Goal: Task Accomplishment & Management: Complete application form

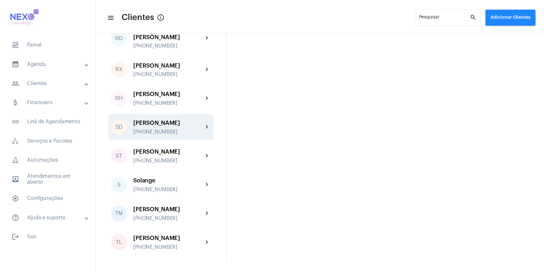
scroll to position [1007, 0]
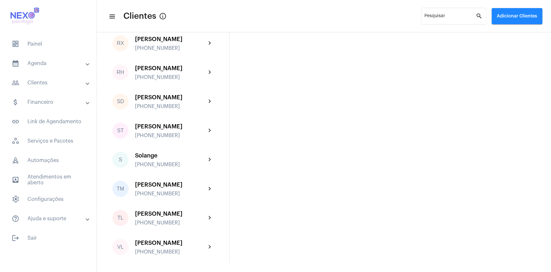
click at [151, 240] on div "[PERSON_NAME]" at bounding box center [170, 242] width 71 height 6
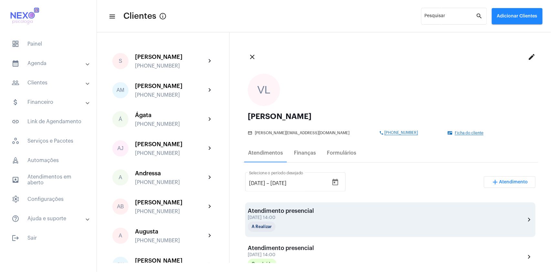
click at [274, 213] on div "Atendimento presencial" at bounding box center [281, 210] width 66 height 6
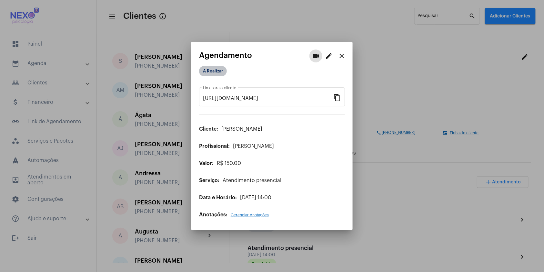
click at [214, 74] on mat-chip "A Realizar" at bounding box center [213, 71] width 28 height 10
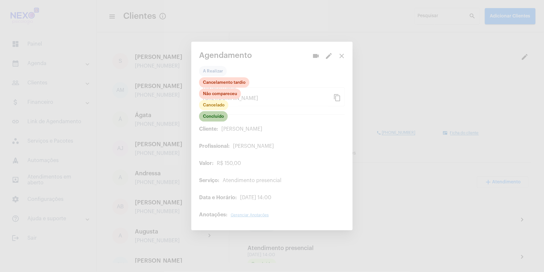
click at [218, 116] on mat-chip "Concluído" at bounding box center [213, 116] width 29 height 10
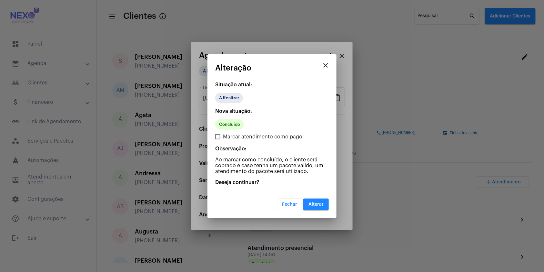
click at [315, 205] on span "Alterar" at bounding box center [316, 204] width 15 height 5
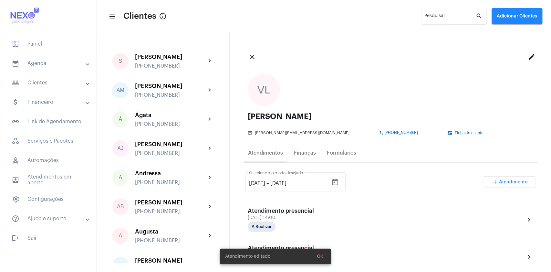
click at [499, 181] on span "Atendimento" at bounding box center [513, 182] width 29 height 5
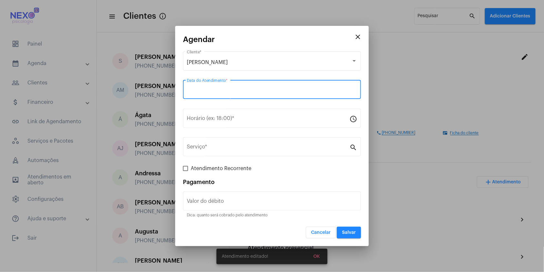
click at [271, 93] on input "Data do Atendimento *" at bounding box center [272, 91] width 170 height 6
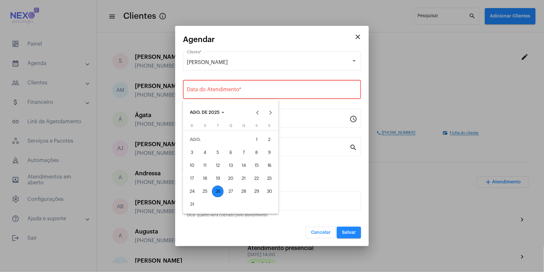
click at [218, 190] on div "26" at bounding box center [218, 191] width 12 height 12
type input "[DATE]"
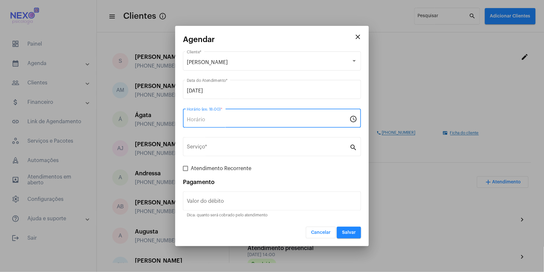
click at [254, 120] on input "Horário (ex: 18:00) *" at bounding box center [268, 120] width 163 height 6
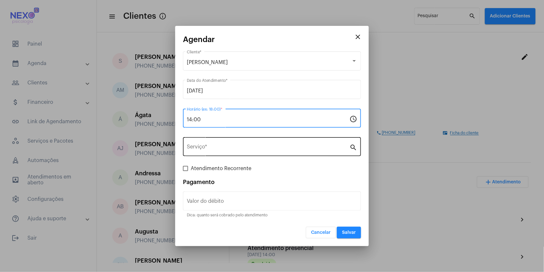
type input "14:00"
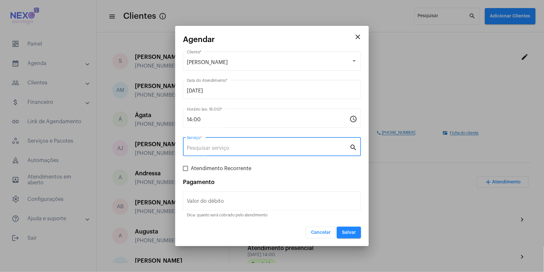
click at [232, 148] on input "Serviço *" at bounding box center [268, 148] width 163 height 6
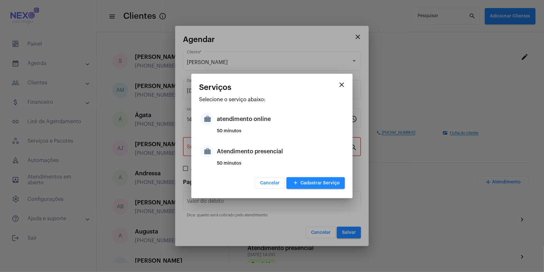
click at [232, 148] on div "Atendimento presencial" at bounding box center [280, 150] width 127 height 19
type input "Atendimento presencial"
type input "R$ 150"
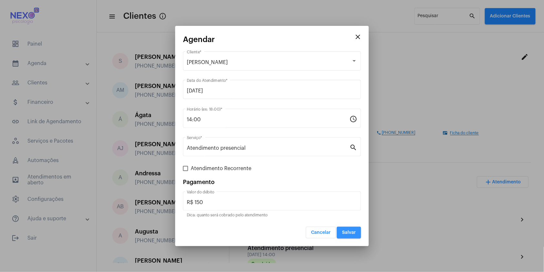
click at [350, 232] on span "Salvar" at bounding box center [349, 232] width 14 height 5
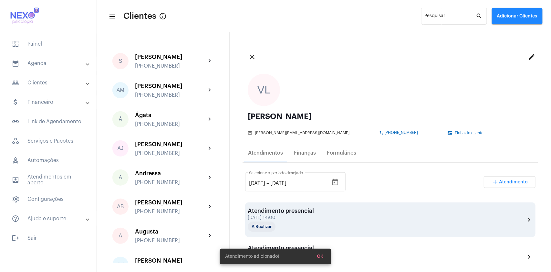
click at [347, 213] on div "Atendimento presencial [DATE] 14:00 A Realizar chevron_right" at bounding box center [390, 219] width 285 height 24
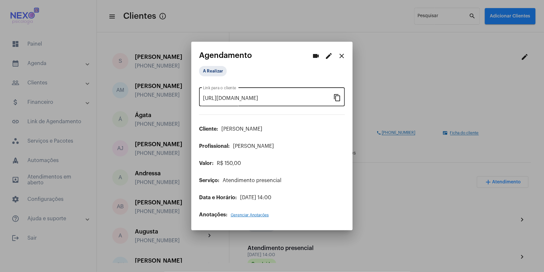
click at [338, 96] on mat-icon "content_copy" at bounding box center [338, 97] width 8 height 8
click at [344, 57] on mat-icon "close" at bounding box center [342, 56] width 8 height 8
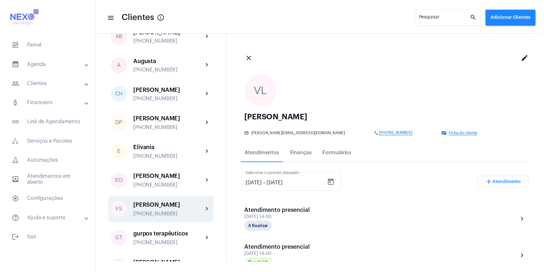
scroll to position [171, 0]
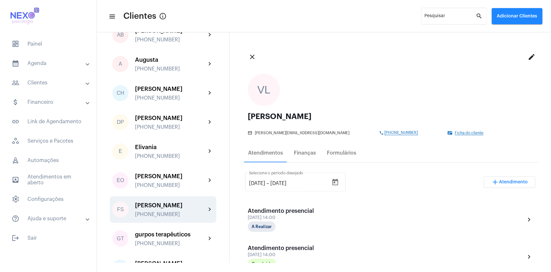
click at [150, 208] on div "[PERSON_NAME]" at bounding box center [170, 205] width 71 height 6
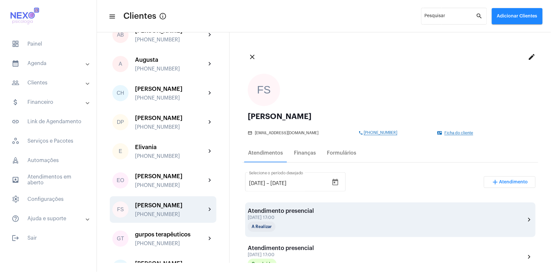
click at [296, 212] on div "Atendimento presencial" at bounding box center [281, 210] width 66 height 6
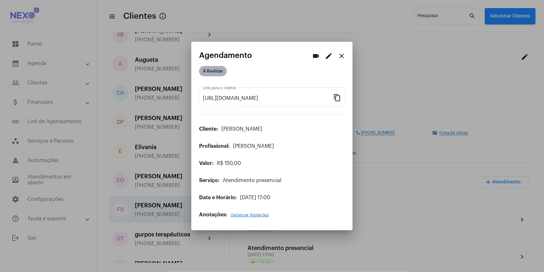
click at [221, 72] on mat-chip "A Realizar" at bounding box center [213, 71] width 28 height 10
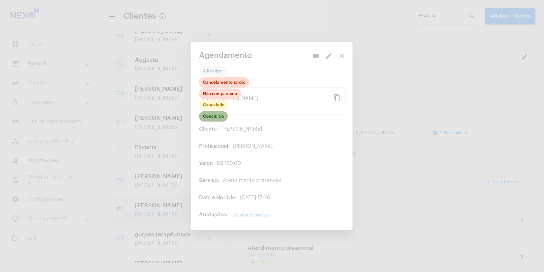
click at [218, 113] on mat-chip "Concluído" at bounding box center [213, 116] width 29 height 10
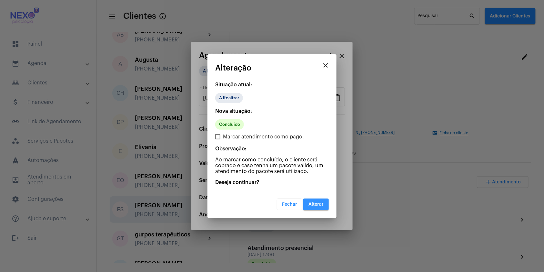
click at [317, 199] on button "Alterar" at bounding box center [317, 204] width 26 height 12
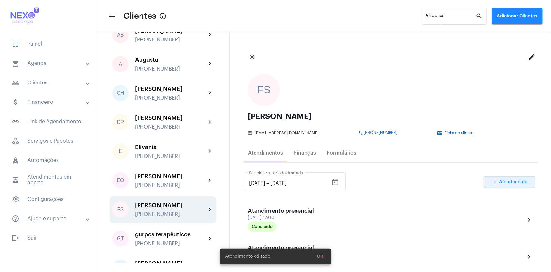
click at [499, 180] on span "Atendimento" at bounding box center [513, 182] width 29 height 5
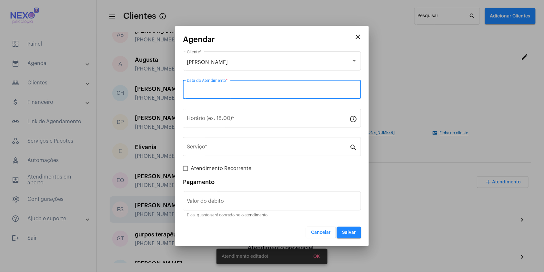
click at [223, 93] on input "Data do Atendimento *" at bounding box center [272, 91] width 170 height 6
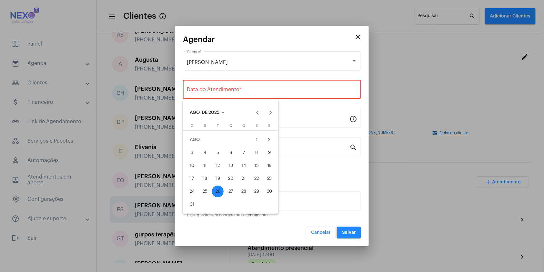
click at [219, 190] on div "26" at bounding box center [218, 191] width 12 height 12
type input "[DATE]"
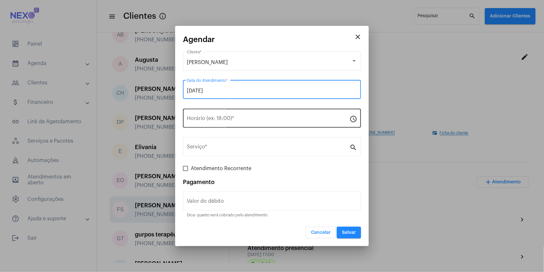
click at [206, 118] on input "Horário (ex: 18:00) *" at bounding box center [268, 120] width 163 height 6
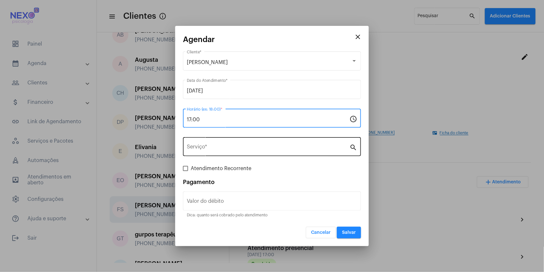
type input "17:00"
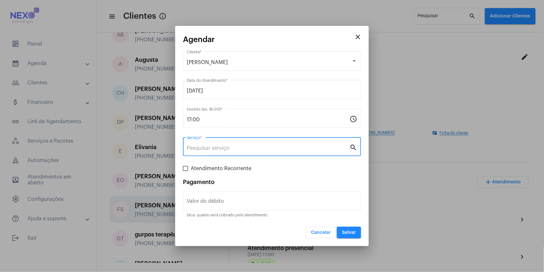
click at [224, 147] on input "Serviço *" at bounding box center [268, 148] width 163 height 6
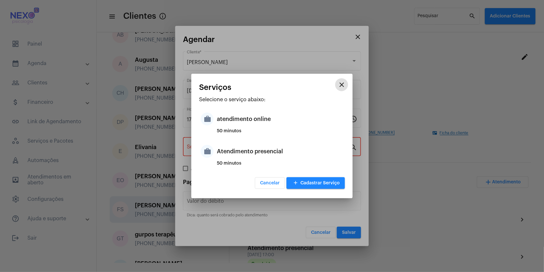
click at [224, 147] on div "Atendimento presencial" at bounding box center [280, 150] width 127 height 19
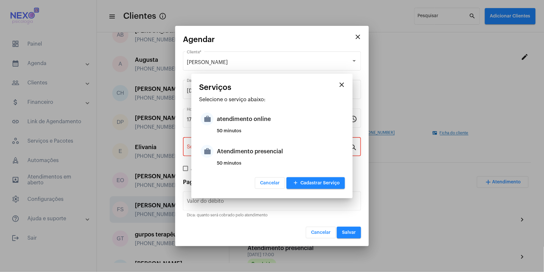
type input "Atendimento presencial"
type input "R$ 150"
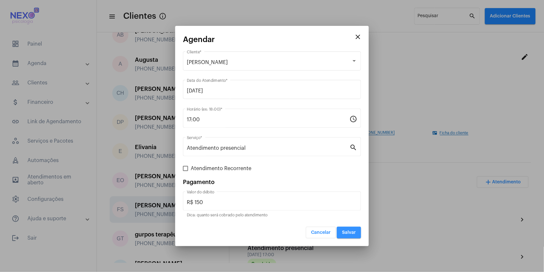
click at [344, 232] on span "Salvar" at bounding box center [349, 232] width 14 height 5
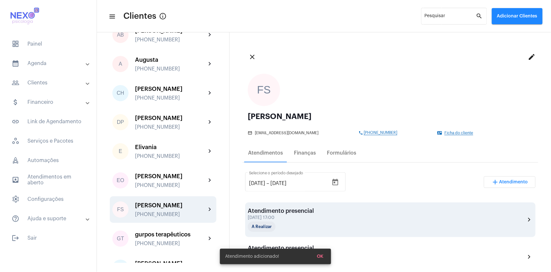
click at [298, 212] on div "Atendimento presencial" at bounding box center [281, 210] width 66 height 6
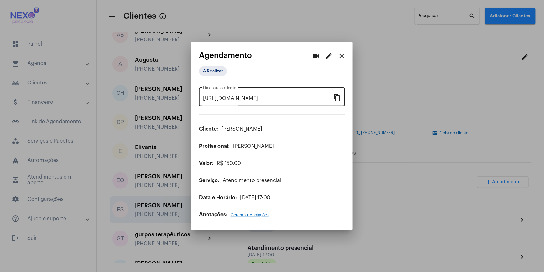
click at [339, 97] on mat-icon "content_copy" at bounding box center [338, 97] width 8 height 8
click at [341, 57] on mat-icon "close" at bounding box center [342, 56] width 8 height 8
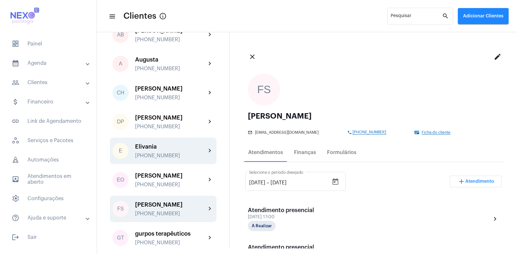
scroll to position [171, 0]
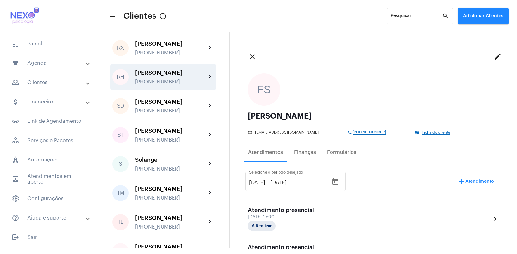
click at [142, 85] on div "[PHONE_NUMBER]" at bounding box center [170, 82] width 71 height 6
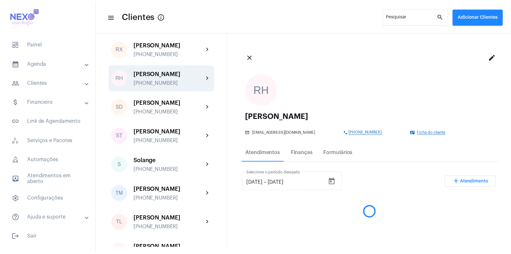
scroll to position [976, 0]
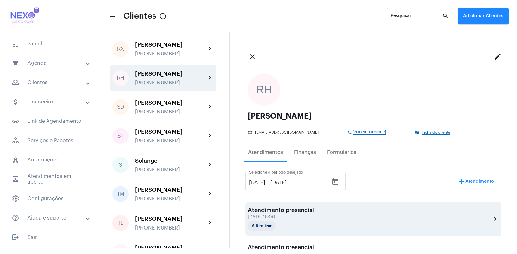
click at [304, 211] on div "Atendimento presencial" at bounding box center [281, 210] width 66 height 6
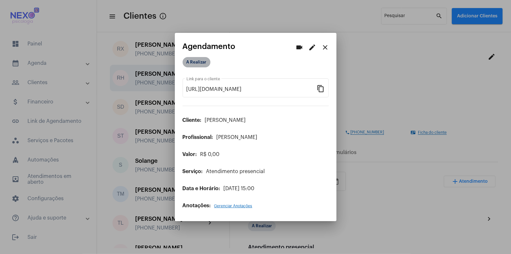
click at [195, 62] on mat-chip "A Realizar" at bounding box center [196, 62] width 28 height 10
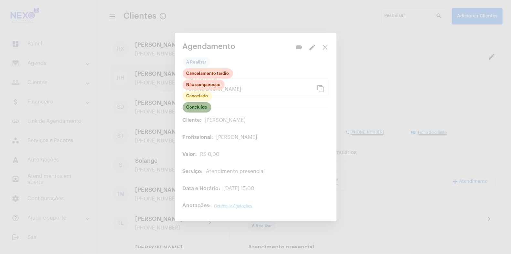
click at [195, 105] on mat-chip "Concluído" at bounding box center [196, 107] width 29 height 10
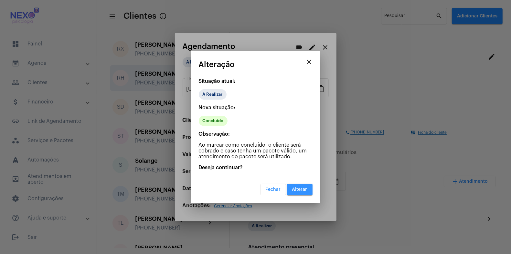
click at [299, 190] on span "Alterar" at bounding box center [299, 190] width 15 height 5
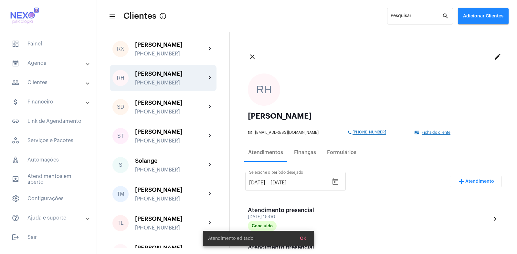
click at [472, 182] on span "Atendimento" at bounding box center [479, 182] width 29 height 5
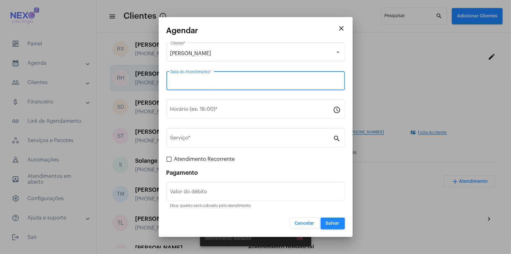
click at [212, 81] on input "Data do Atendimento *" at bounding box center [255, 82] width 170 height 6
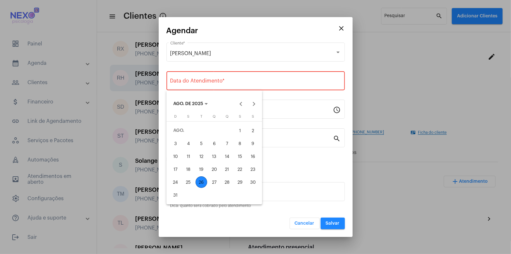
click at [199, 184] on div "26" at bounding box center [201, 183] width 12 height 12
type input "[DATE]"
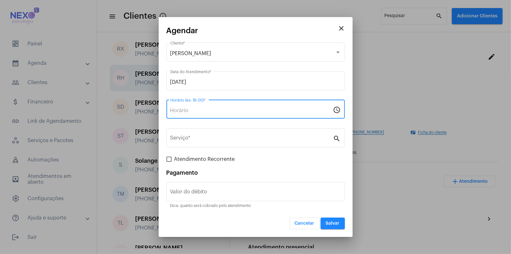
click at [207, 109] on input "Horário (ex: 18:00) *" at bounding box center [251, 111] width 163 height 6
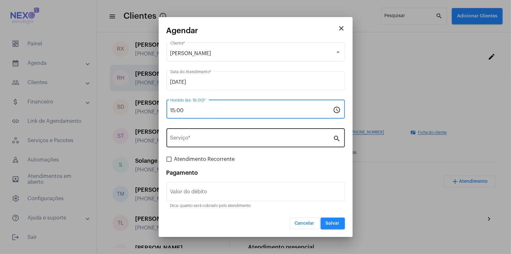
type input "15:00"
click at [221, 139] on input "Serviço *" at bounding box center [251, 140] width 163 height 6
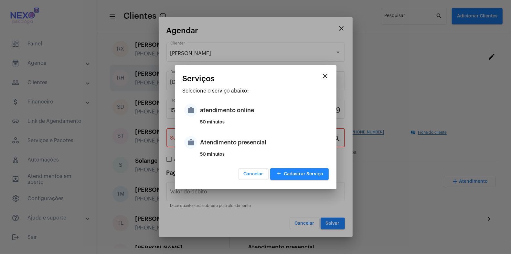
click at [221, 139] on div "Atendimento presencial" at bounding box center [263, 142] width 127 height 19
type input "Atendimento presencial"
type input "R$ 150"
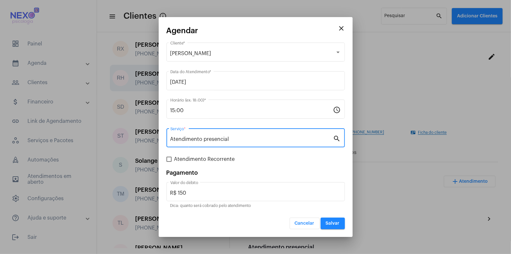
click at [337, 222] on span "Salvar" at bounding box center [332, 224] width 14 height 5
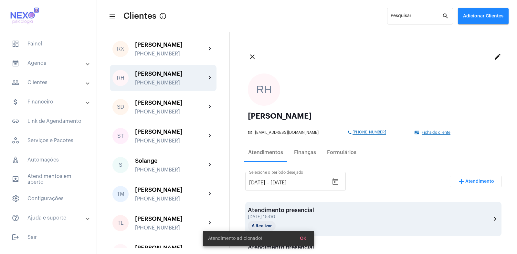
click at [306, 211] on div "Atendimento presencial" at bounding box center [281, 210] width 66 height 6
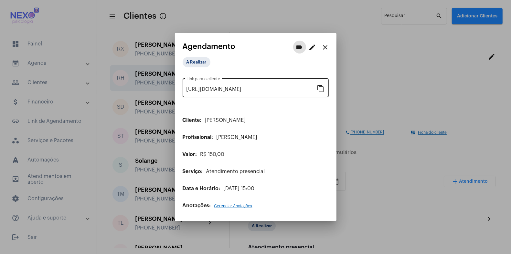
click at [322, 89] on mat-icon "content_copy" at bounding box center [321, 89] width 8 height 8
